Goal: Information Seeking & Learning: Learn about a topic

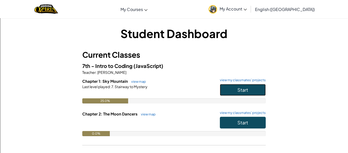
click at [229, 87] on button "Start" at bounding box center [243, 90] width 46 height 12
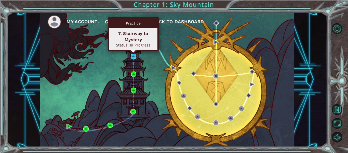
click at [132, 56] on img at bounding box center [133, 55] width 5 height 5
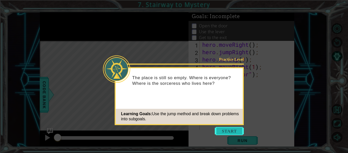
click at [227, 130] on button "Start" at bounding box center [229, 131] width 29 height 8
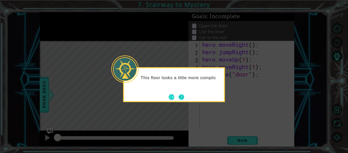
click at [184, 97] on button "Next" at bounding box center [182, 97] width 6 height 6
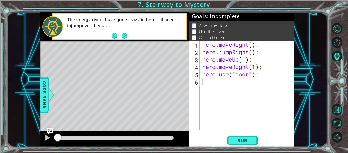
click at [184, 97] on div "Level Map" at bounding box center [157, 116] width 235 height 150
click at [227, 87] on div "hero . moveRight ( ) ; hero . jumpRight ( ) ; hero . moveUp ( 1 ) ; hero . move…" at bounding box center [248, 92] width 95 height 103
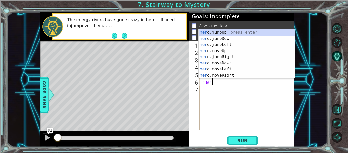
scroll to position [0, 0]
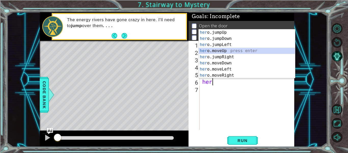
click at [222, 53] on div "her o.jumpUp press enter her o.jumpDown press enter her o.jumpLeft press enter …" at bounding box center [247, 59] width 96 height 61
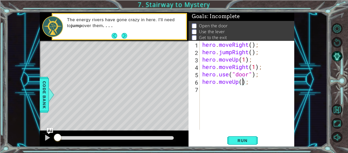
type textarea "hero.moveUp(2);"
click at [216, 90] on div "hero . moveRight ( ) ; hero . jumpRight ( ) ; hero . moveUp ( 1 ) ; hero . move…" at bounding box center [248, 92] width 95 height 103
type textarea "hero.use("lever");"
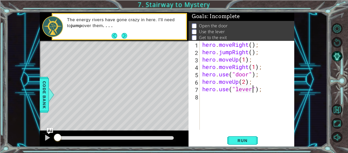
click at [208, 99] on div "hero . moveRight ( ) ; hero . jumpRight ( ) ; hero . moveUp ( 1 ) ; hero . move…" at bounding box center [248, 92] width 95 height 103
click at [242, 140] on span "Run" at bounding box center [242, 140] width 20 height 5
click at [239, 140] on span "Run" at bounding box center [242, 140] width 20 height 5
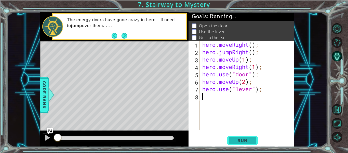
click at [239, 140] on span "Run" at bounding box center [242, 140] width 20 height 5
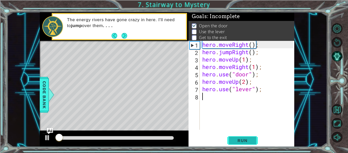
scroll to position [1, 0]
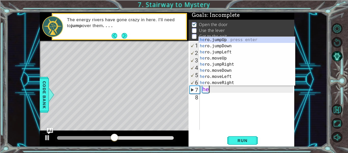
type textarea "h"
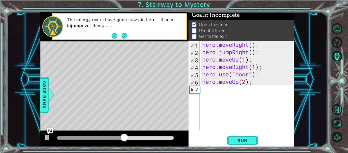
type textarea "hero.moveUp(2);"
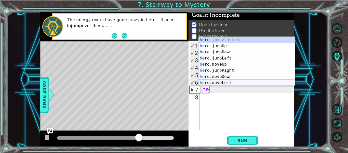
click at [228, 83] on div "he ro press enter he ro.jumpUp press enter he ro.jumpDown press enter he ro.jum…" at bounding box center [247, 67] width 96 height 61
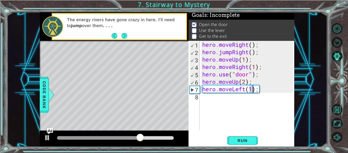
type textarea "hero.moveLeft(1);"
click at [212, 100] on div "hero . moveRight ( ) ; hero . jumpRight ( ) ; hero . moveUp ( 1 ) ; hero . move…" at bounding box center [248, 92] width 95 height 103
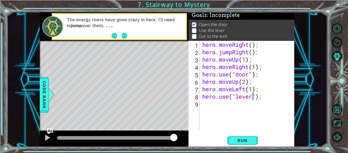
scroll to position [0, 3]
type textarea "hero.use("lever");"
click at [243, 139] on span "Run" at bounding box center [242, 140] width 20 height 5
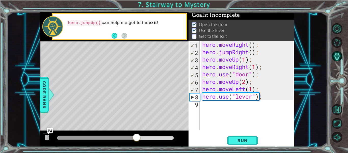
click at [229, 110] on div "hero . moveRight ( ) ; hero . jumpRight ( ) ; hero . moveUp ( 1 ) ; hero . move…" at bounding box center [248, 92] width 95 height 103
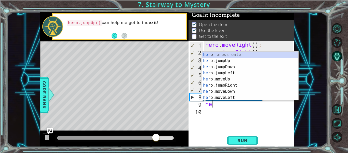
scroll to position [0, 0]
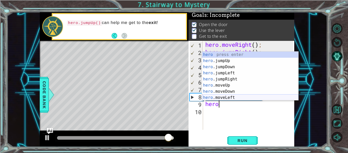
click at [234, 96] on div "hero press enter hero .jumpUp press enter hero .jumpDown press enter hero .jump…" at bounding box center [250, 81] width 96 height 61
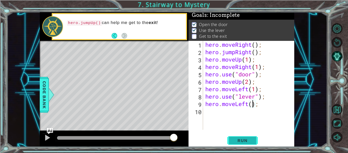
type textarea "hero.moveLeft(2);"
click at [221, 113] on div "hero . moveRight ( ) ; hero . jumpRight ( ) ; hero . moveUp ( 1 ) ; hero . move…" at bounding box center [249, 92] width 91 height 103
type textarea "h"
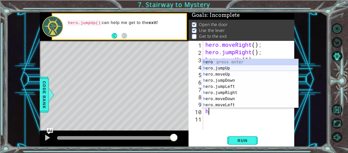
click at [226, 69] on div "h ero press enter h ero.jumpUp press enter h ero.moveUp press enter h ero.jumpD…" at bounding box center [250, 89] width 96 height 61
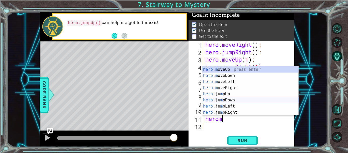
scroll to position [0, 1]
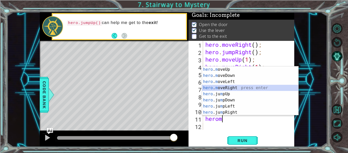
click at [208, 86] on div "hero . m oveUp press enter hero . m oveDown press enter hero . m oveLeft press …" at bounding box center [250, 96] width 96 height 61
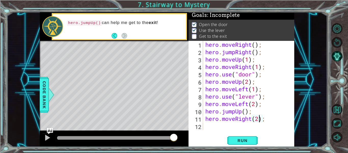
scroll to position [0, 3]
type textarea "hero.moveRight(2);"
click at [238, 139] on span "Run" at bounding box center [242, 140] width 20 height 5
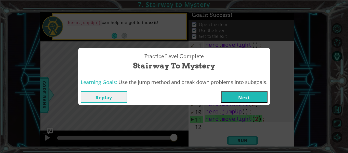
click at [243, 100] on button "Next" at bounding box center [244, 96] width 46 height 11
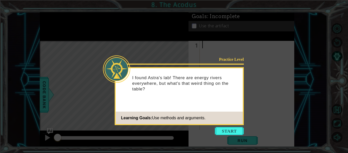
click at [225, 129] on button "Start" at bounding box center [229, 131] width 29 height 8
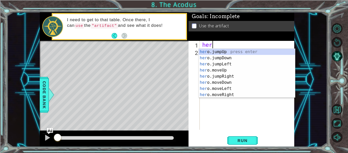
scroll to position [0, 0]
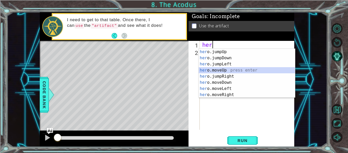
click at [223, 71] on div "her o.jumpUp press enter her o.jumpDown press enter her o.jumpLeft press enter …" at bounding box center [247, 79] width 96 height 61
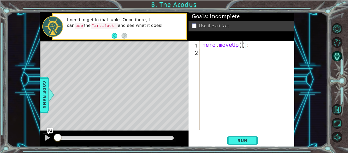
type textarea "hero.moveUp(2);"
click at [215, 58] on div "hero . moveUp ( 2 ) ;" at bounding box center [248, 92] width 95 height 103
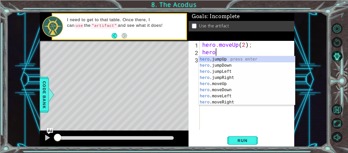
scroll to position [0, 0]
click at [201, 96] on div "hero .jumpUp press enter hero .jumpDown press enter hero .jumpLeft press enter …" at bounding box center [247, 86] width 96 height 61
type textarea "hero.moveLeft(1);"
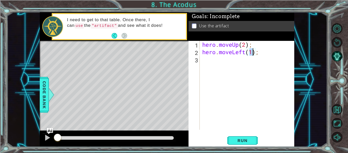
click at [218, 59] on div "hero . moveUp ( 2 ) ; hero . moveLeft ( 1 ) ;" at bounding box center [248, 92] width 95 height 103
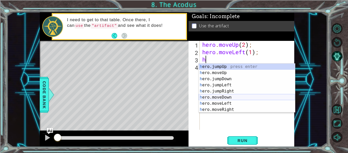
click at [214, 99] on div "h ero.jumpUp press enter h ero.moveUp press enter h ero.jumpDown press enter h …" at bounding box center [247, 93] width 96 height 61
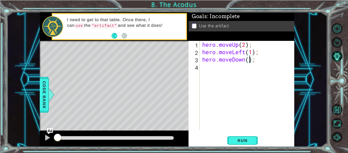
type textarea "hero.moveDown(2);"
click at [223, 80] on div "hero . moveUp ( 2 ) ; hero . moveLeft ( 1 ) ; hero . moveDown ( 2 ) ;" at bounding box center [248, 92] width 95 height 103
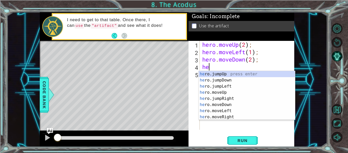
type textarea "her"
click at [214, 88] on div "her o.jumpUp press enter her o.jumpDown press enter her o.jumpLeft press enter …" at bounding box center [247, 101] width 96 height 61
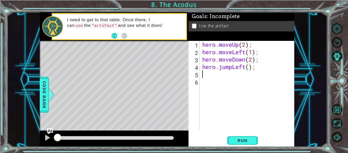
scroll to position [0, 0]
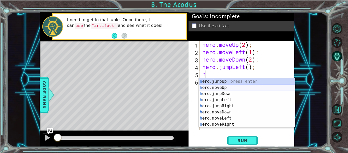
click at [209, 88] on div "h ero.jumpUp press enter h ero.moveUp press enter h ero.jumpDown press enter h …" at bounding box center [247, 108] width 96 height 61
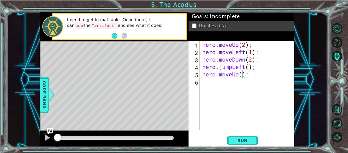
type textarea "hero.moveUp(2);"
click at [220, 90] on div "hero . moveUp ( 2 ) ; hero . moveLeft ( 1 ) ; hero . moveDown ( 2 ) ; hero . ju…" at bounding box center [248, 92] width 95 height 103
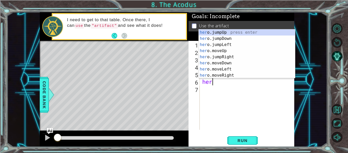
scroll to position [0, 0]
type textarea "hero"
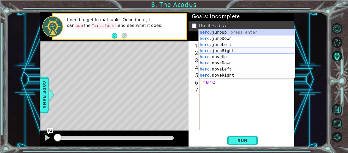
click at [217, 49] on div "hero .jumpUp press enter hero .jumpDown press enter hero .jumpLeft press enter …" at bounding box center [247, 59] width 96 height 61
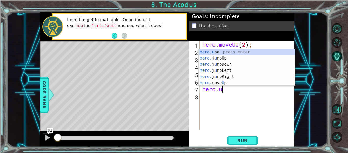
scroll to position [0, 1]
click at [227, 52] on div "hero.u se press enter hero. j u mpUp press enter hero. j u mpDown press enter h…" at bounding box center [247, 73] width 96 height 49
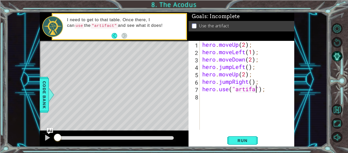
scroll to position [0, 3]
click at [236, 142] on span "Run" at bounding box center [242, 140] width 20 height 5
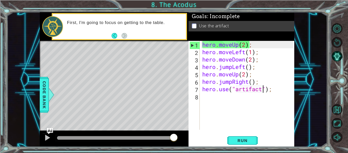
click at [266, 80] on div "hero . moveUp ( 2 ) ; hero . moveLeft ( 1 ) ; hero . moveDown ( 2 ) ; hero . ju…" at bounding box center [248, 92] width 95 height 103
type textarea "hero.jumpRight();"
click at [266, 80] on div "hero . moveUp ( 2 ) ; hero . moveLeft ( 1 ) ; hero . moveDown ( 2 ) ; hero . ju…" at bounding box center [248, 92] width 95 height 103
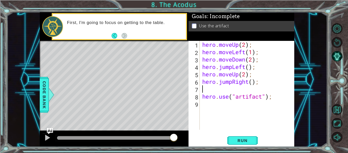
scroll to position [0, 0]
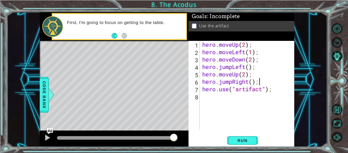
click at [232, 81] on div "hero . moveUp ( 2 ) ; hero . moveLeft ( 1 ) ; hero . moveDown ( 2 ) ; hero . ju…" at bounding box center [248, 92] width 95 height 103
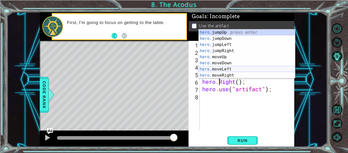
click at [205, 67] on div "hero. jumpUp press enter hero. jumpDown press enter hero. jumpLeft press enter …" at bounding box center [247, 59] width 96 height 61
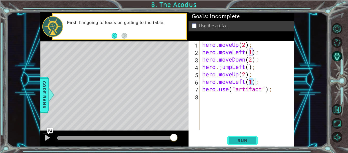
click at [233, 139] on span "Run" at bounding box center [242, 140] width 20 height 5
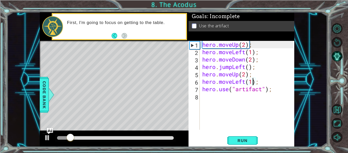
click at [245, 82] on div "hero . moveUp ( 2 ) ; hero . moveLeft ( 1 ) ; hero . moveDown ( 2 ) ; hero . ju…" at bounding box center [248, 92] width 95 height 103
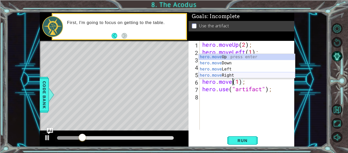
click at [224, 77] on div "hero.move Up press enter hero.move Down press enter hero.move Left press enter …" at bounding box center [247, 72] width 96 height 37
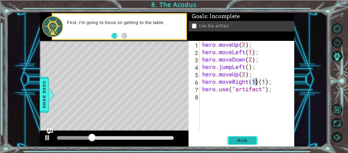
click at [235, 138] on span "Run" at bounding box center [242, 140] width 20 height 5
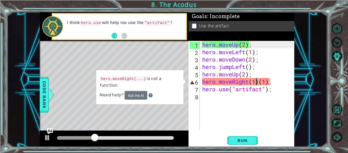
click at [258, 80] on div "hero . moveUp ( 2 ) ; hero . moveLeft ( 1 ) ; hero . moveDown ( 2 ) ; hero . ju…" at bounding box center [248, 92] width 95 height 103
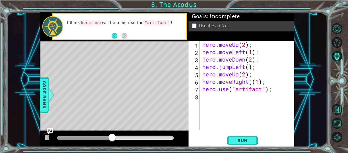
type textarea "hero.moveRight(1);"
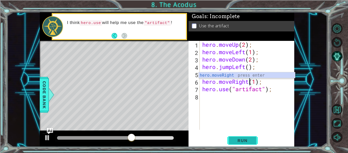
click at [236, 138] on span "Run" at bounding box center [242, 140] width 20 height 5
